Goal: Information Seeking & Learning: Find specific fact

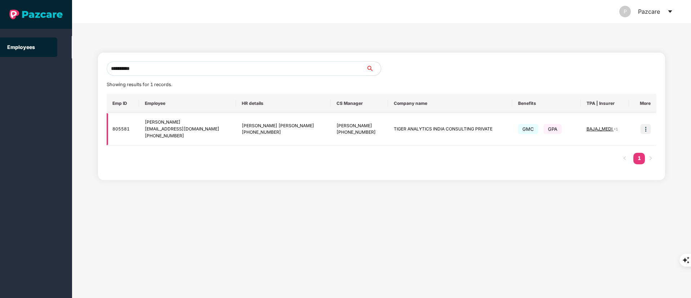
type input "**********"
click at [646, 128] on img at bounding box center [645, 129] width 10 height 10
click at [631, 140] on li "Switch to user interface" at bounding box center [610, 147] width 80 height 15
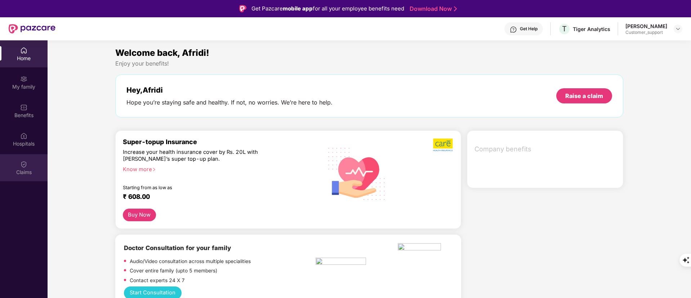
click at [22, 166] on img at bounding box center [23, 164] width 7 height 7
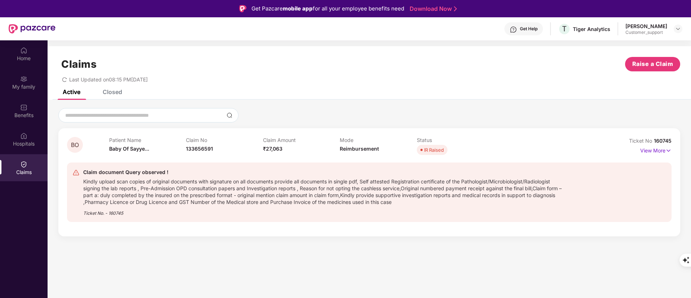
click at [205, 147] on span "133656591" at bounding box center [199, 148] width 27 height 6
copy span "133656591"
click at [119, 95] on div "Closed" at bounding box center [107, 92] width 30 height 16
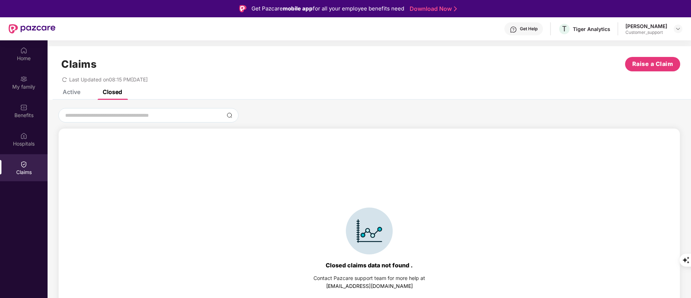
click at [73, 88] on div "Claims Raise a Claim Last Updated on 08:15 PM, 22 Aug 2025" at bounding box center [369, 68] width 643 height 44
click at [73, 91] on div "Active" at bounding box center [72, 91] width 18 height 7
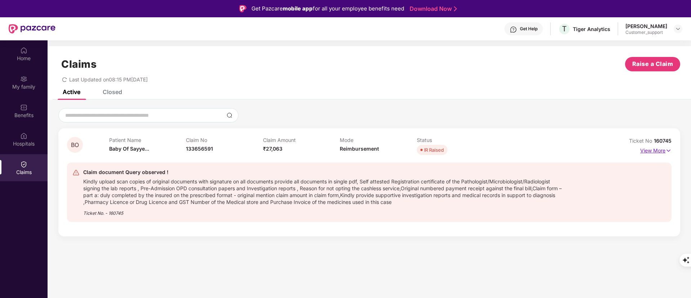
click at [644, 151] on p "View More" at bounding box center [655, 150] width 31 height 10
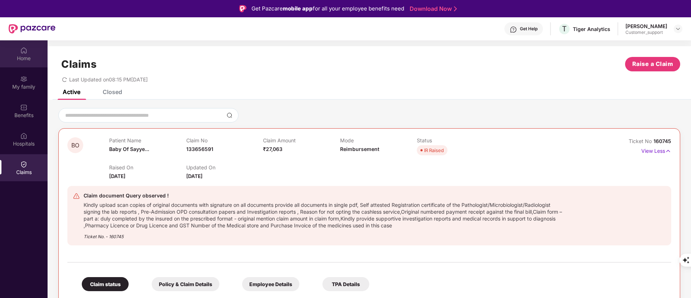
click at [9, 46] on div "Home" at bounding box center [24, 53] width 48 height 27
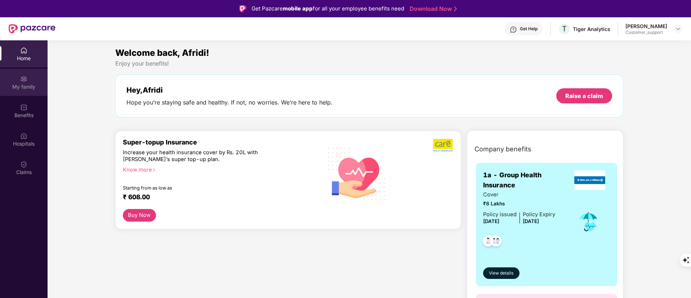
click at [21, 78] on img at bounding box center [23, 78] width 7 height 7
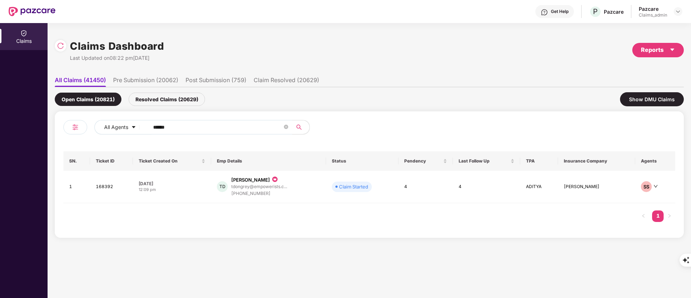
drag, startPoint x: 212, startPoint y: 131, endPoint x: 28, endPoint y: 130, distance: 184.0
click at [24, 129] on div "Claims Claims Dashboard Last Updated on 08:22 pm[DATE] Reports All Claims (4145…" at bounding box center [345, 160] width 691 height 275
paste input "text"
type input "******"
click at [272, 181] on div "[PERSON_NAME]" at bounding box center [253, 179] width 39 height 7
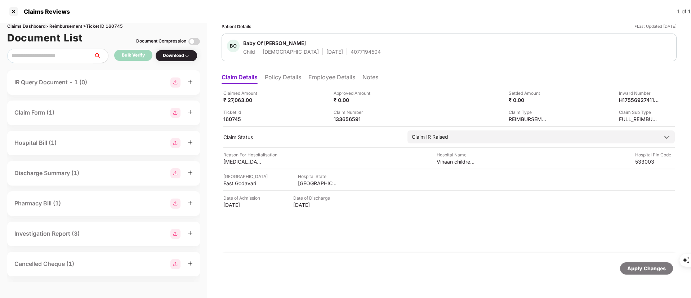
click at [345, 114] on div "Claim Number" at bounding box center [353, 112] width 40 height 7
click at [344, 120] on div "133656591" at bounding box center [353, 119] width 40 height 7
copy div "133656591"
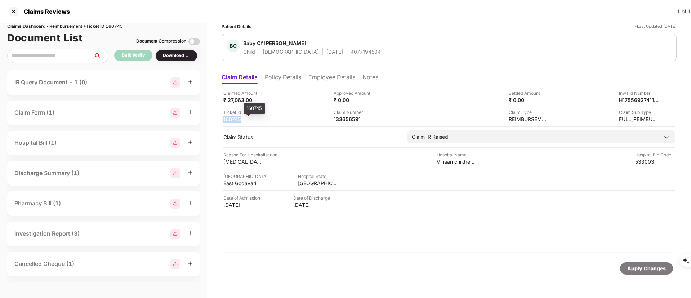
drag, startPoint x: 246, startPoint y: 117, endPoint x: 224, endPoint y: 118, distance: 22.4
click at [224, 118] on div "160745" at bounding box center [243, 119] width 40 height 7
copy div "160745"
click at [350, 122] on div "133656591" at bounding box center [353, 119] width 40 height 7
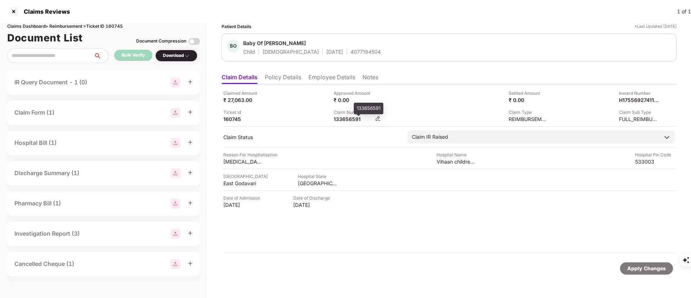
click at [350, 122] on div "133656591" at bounding box center [353, 119] width 40 height 7
copy div
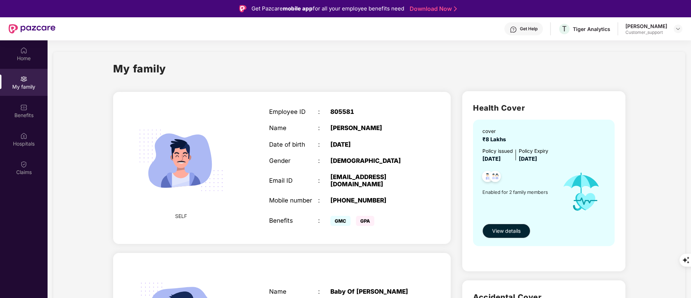
drag, startPoint x: 329, startPoint y: 177, endPoint x: 360, endPoint y: 183, distance: 31.4
click at [360, 183] on div "Email ID : afridi.sayyed@tigeranalytics.com" at bounding box center [342, 180] width 147 height 14
